Goal: Task Accomplishment & Management: Manage account settings

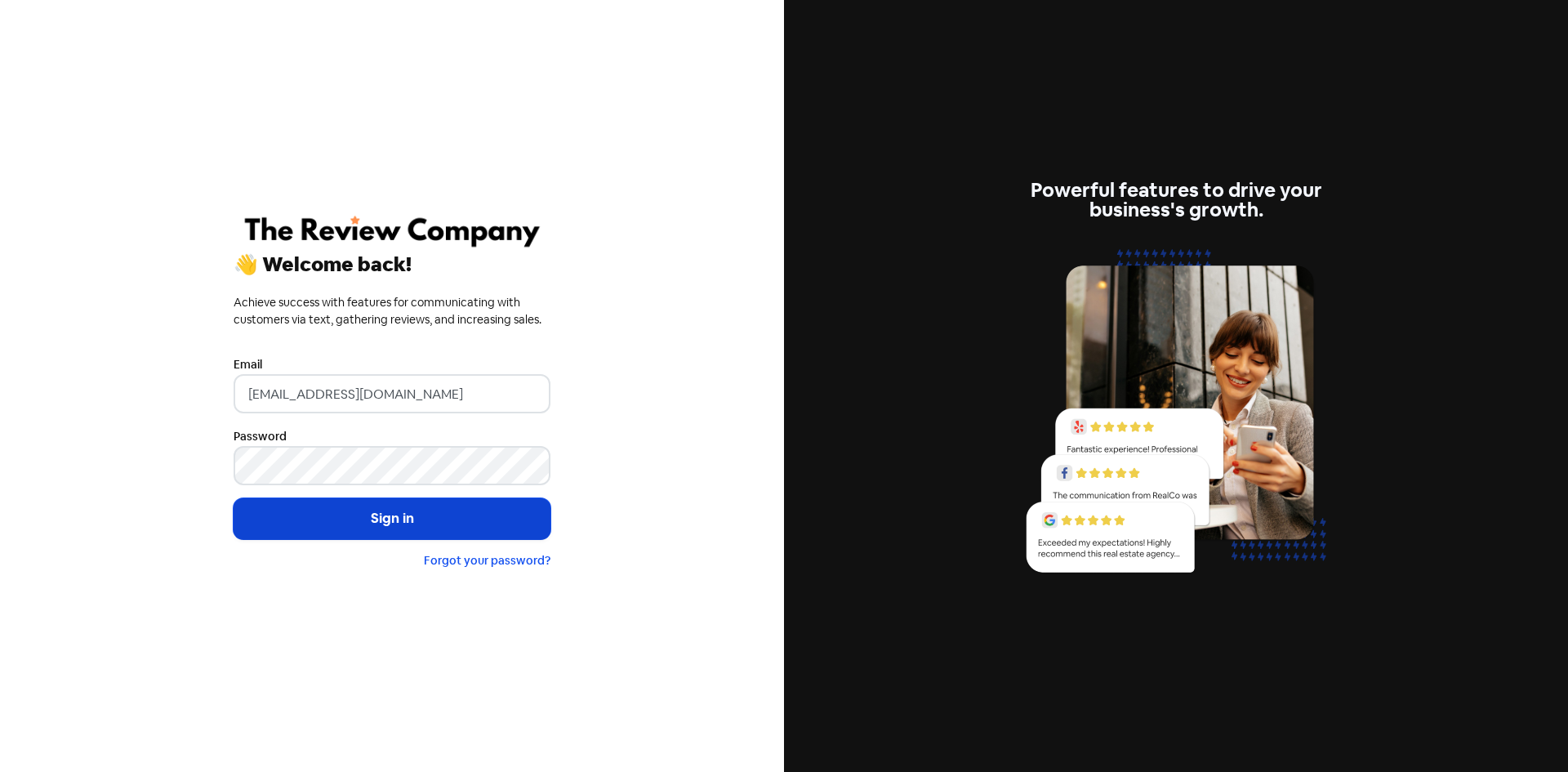
drag, startPoint x: 0, startPoint y: 0, endPoint x: 285, endPoint y: 518, distance: 591.2
click at [285, 518] on button "Sign in" at bounding box center [392, 518] width 317 height 40
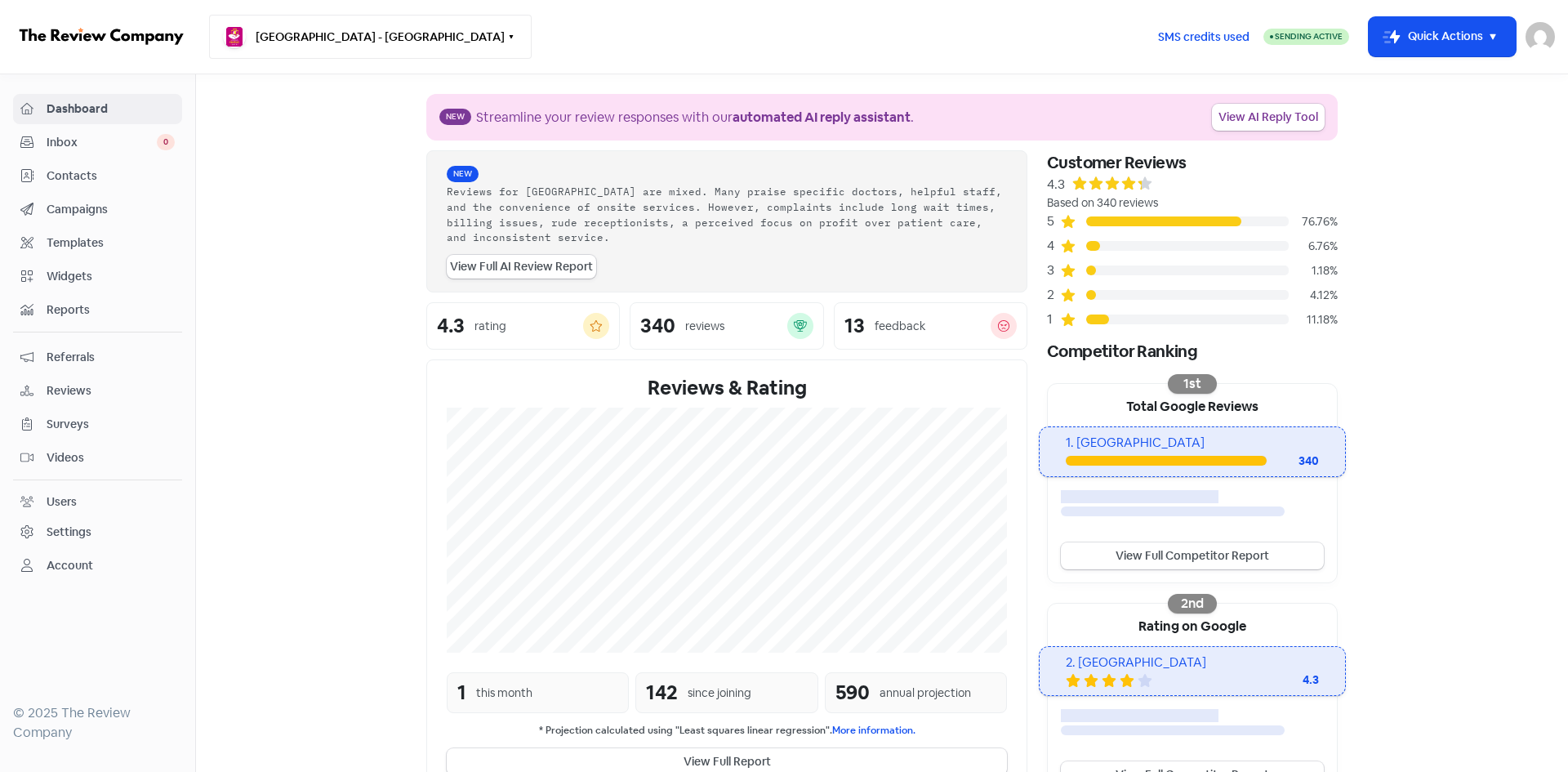
click at [298, 35] on button "[GEOGRAPHIC_DATA] - [GEOGRAPHIC_DATA]" at bounding box center [370, 36] width 322 height 44
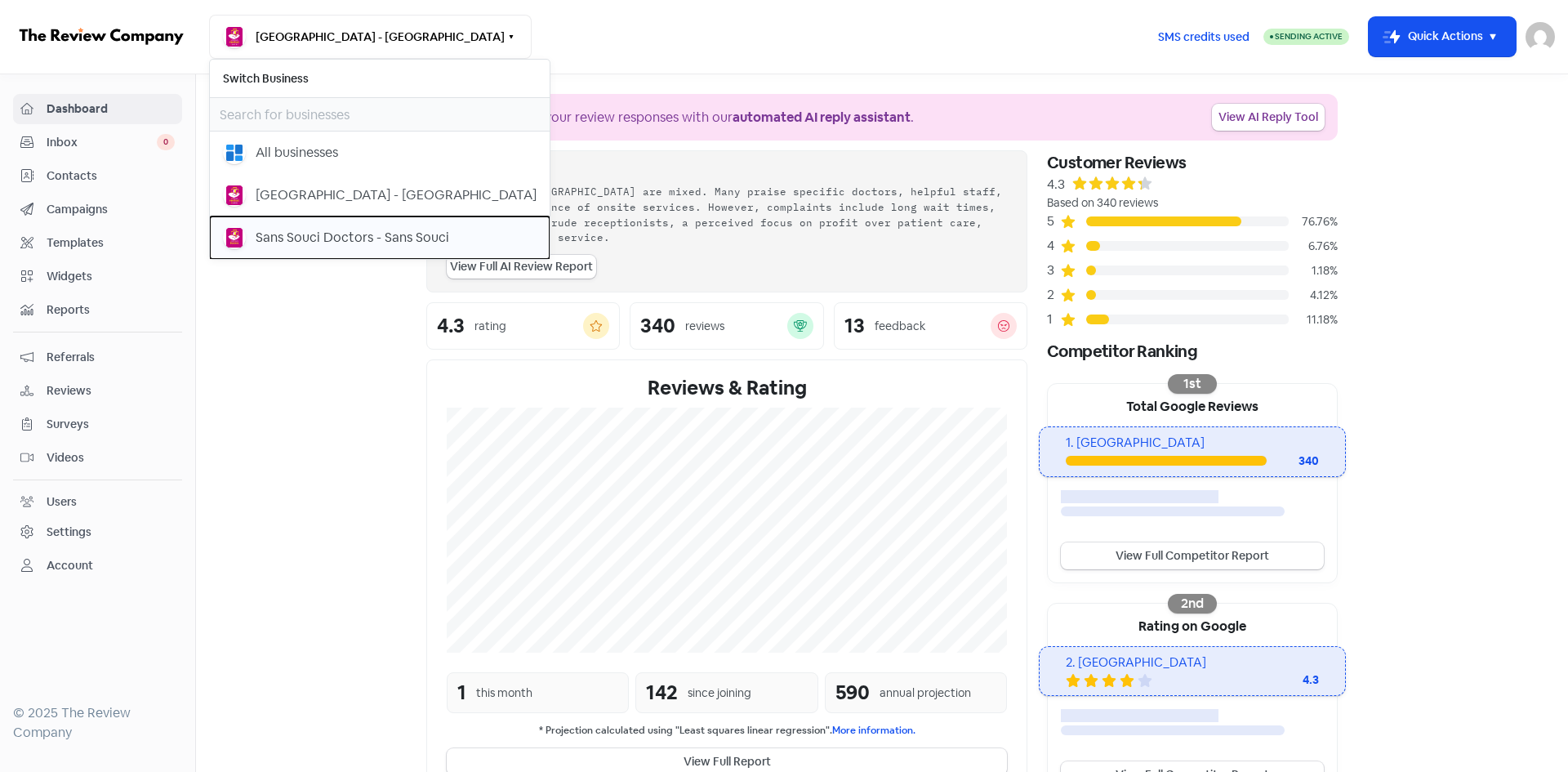
click at [331, 238] on div "Sans Souci Doctors - Sans Souci" at bounding box center [352, 237] width 193 height 20
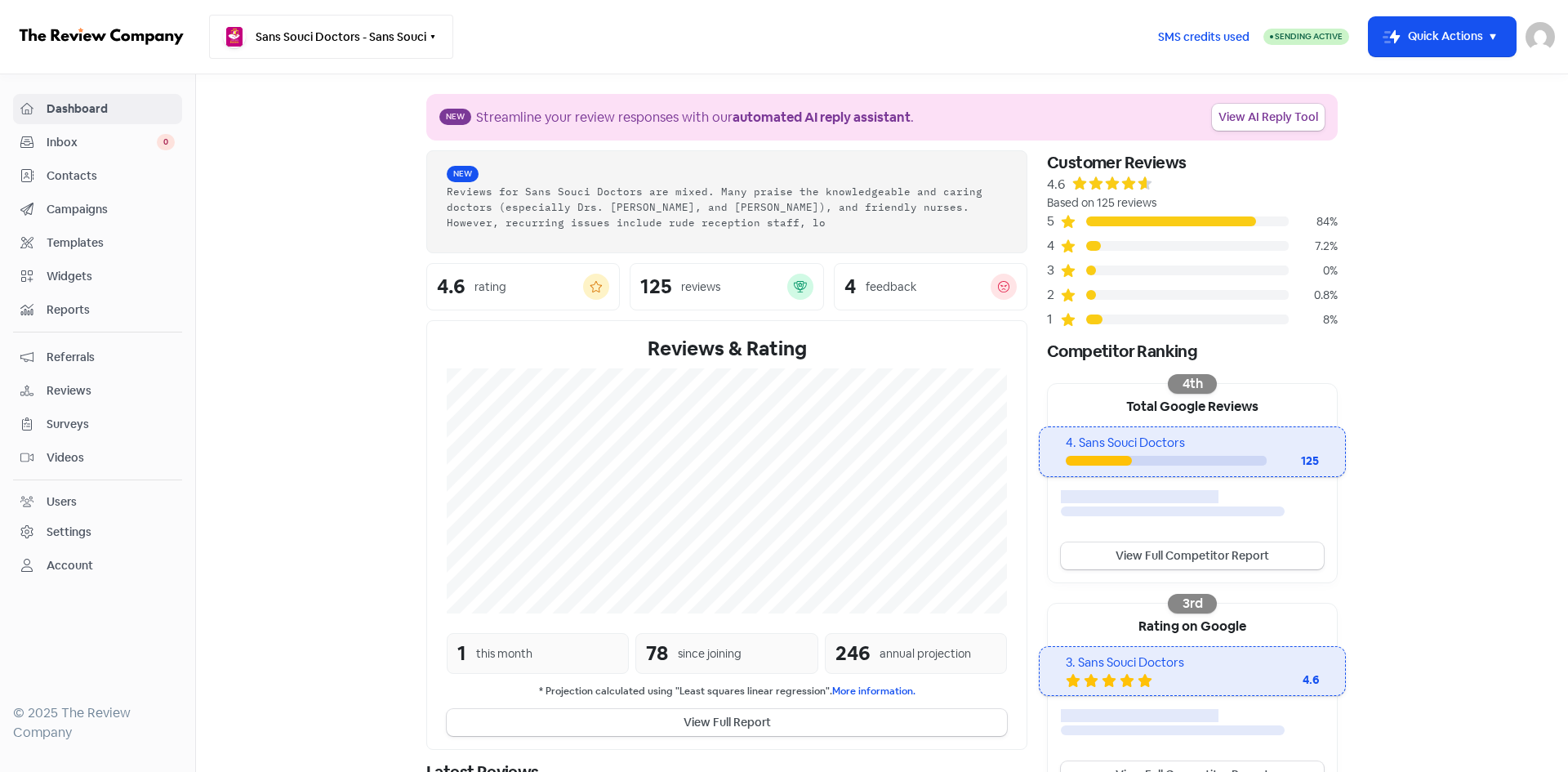
click at [330, 46] on button "Sans Souci Doctors - Sans Souci" at bounding box center [331, 36] width 244 height 44
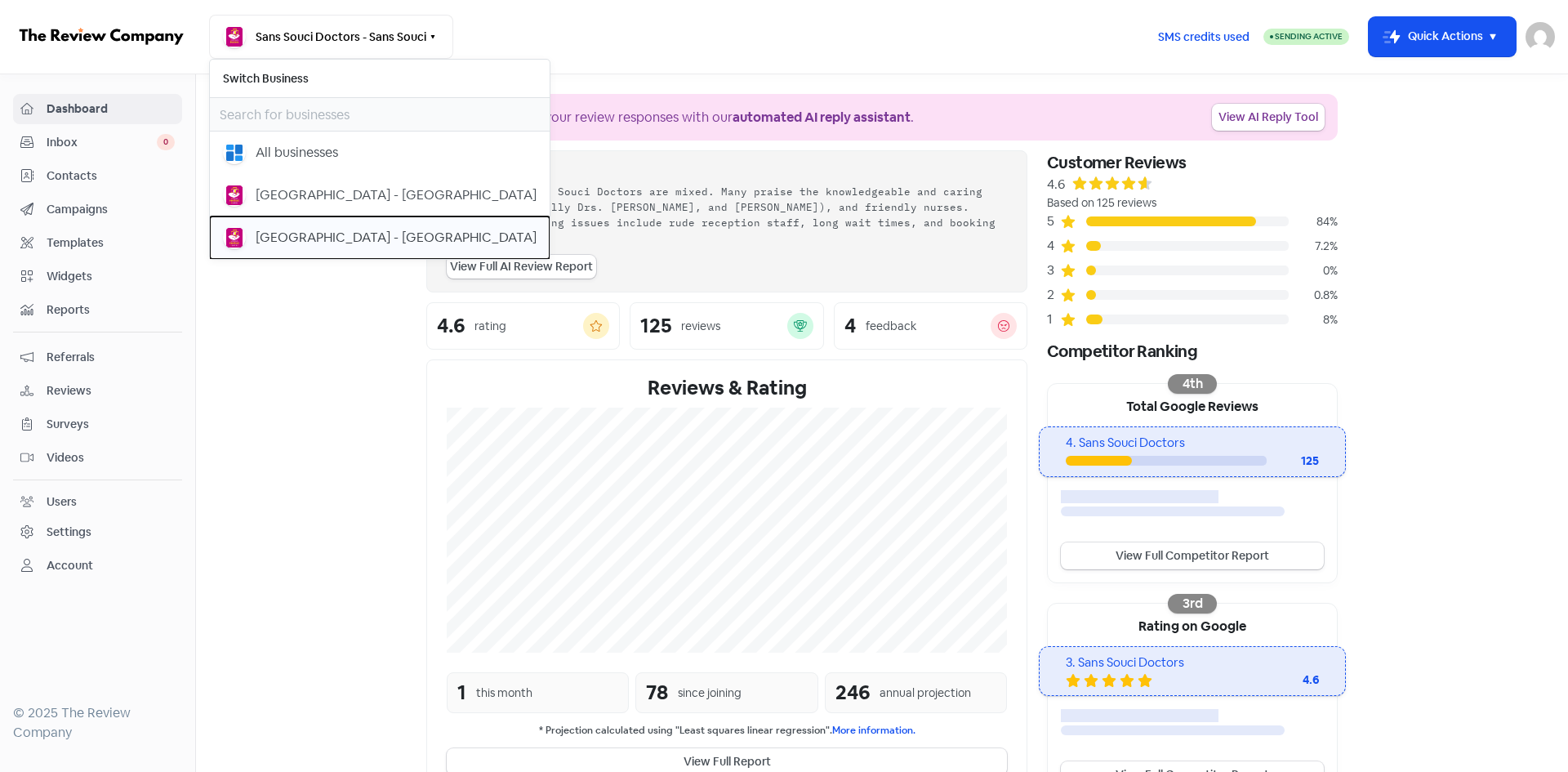
click at [324, 230] on div "Earlwood Medical Centre - Earlwood" at bounding box center [395, 237] width 281 height 20
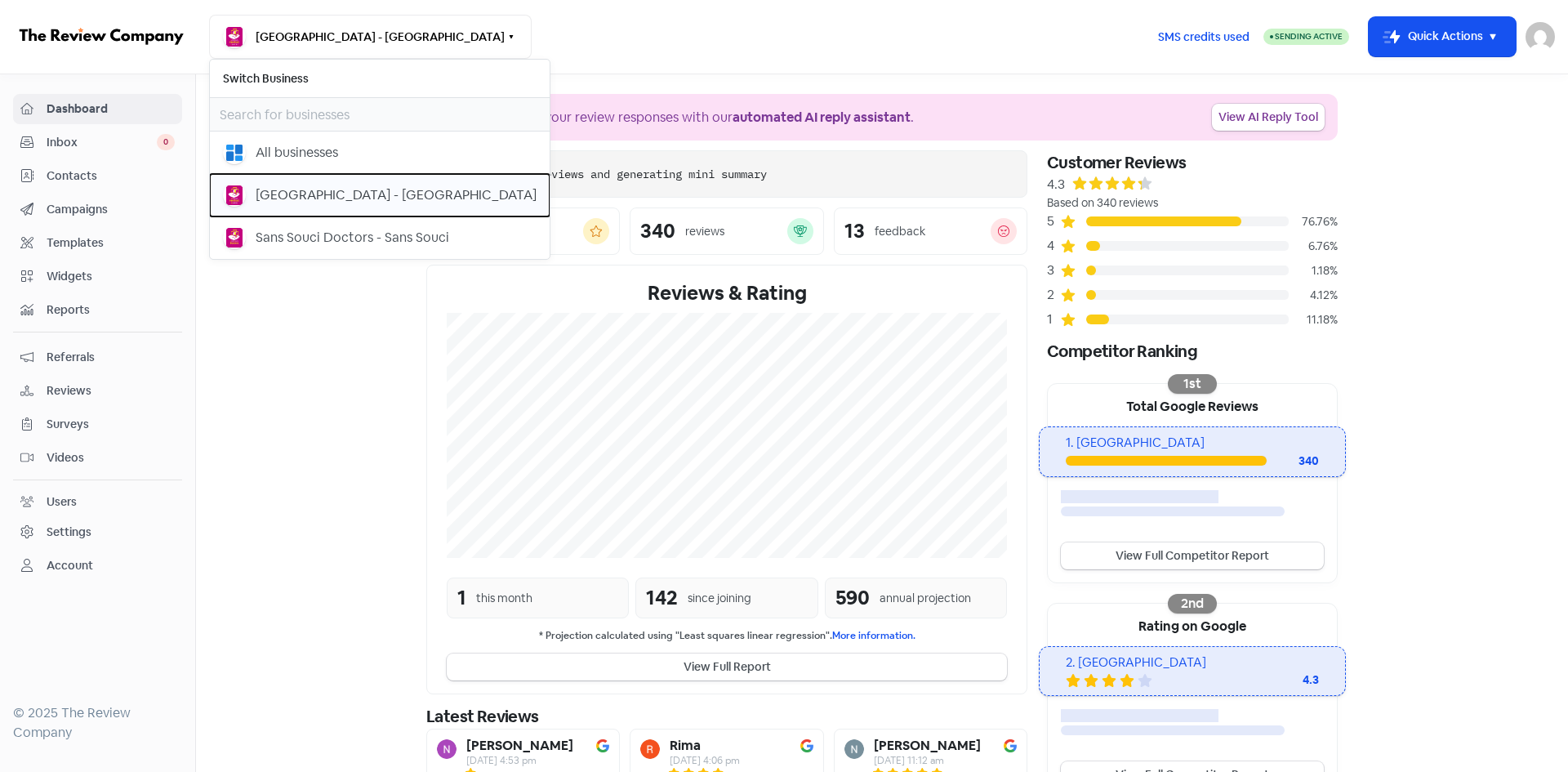
click at [327, 190] on div "[GEOGRAPHIC_DATA] - [GEOGRAPHIC_DATA]" at bounding box center [395, 195] width 281 height 20
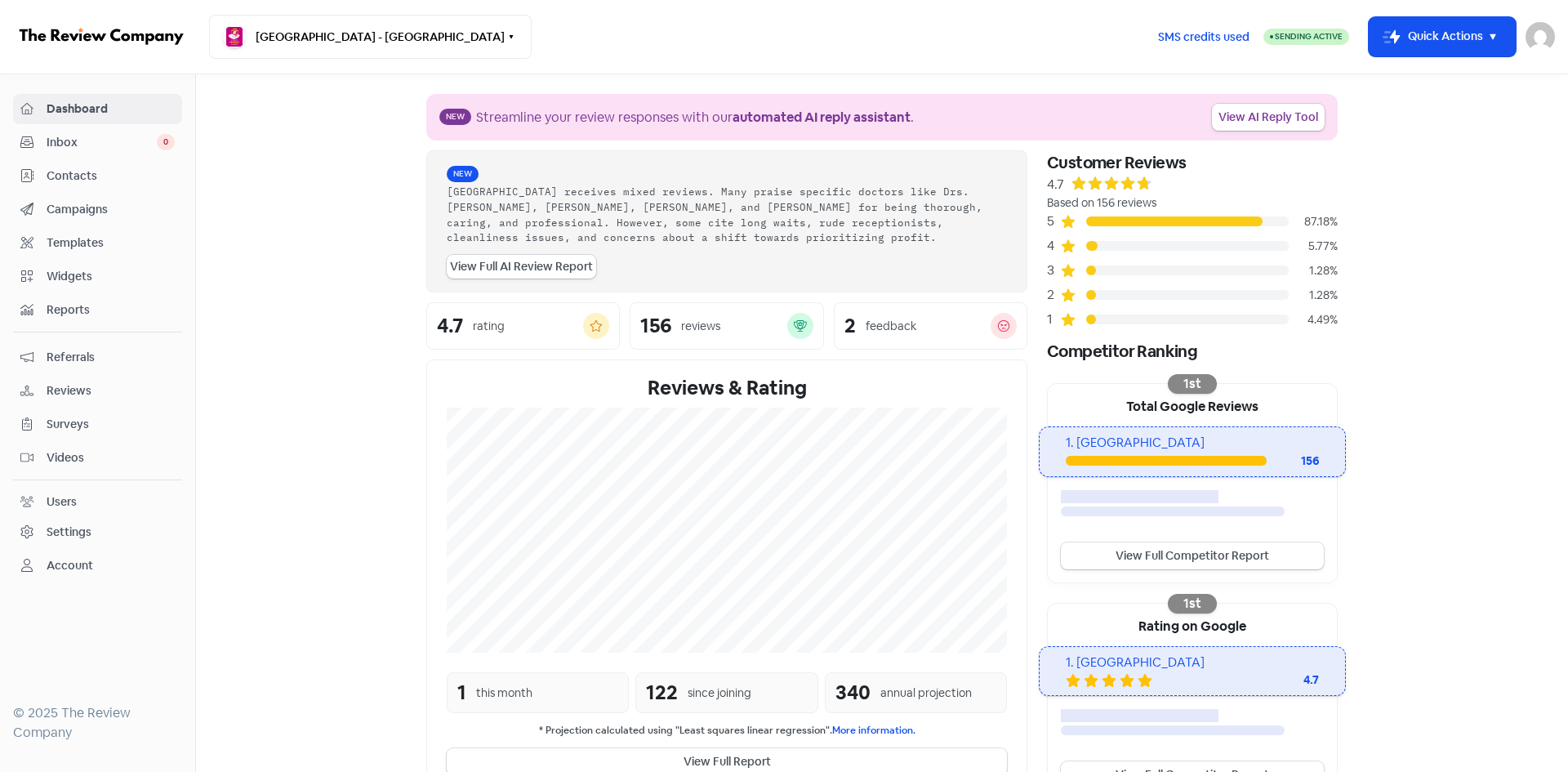
click at [84, 173] on span "Contacts" at bounding box center [110, 176] width 128 height 17
